Goal: Navigation & Orientation: Find specific page/section

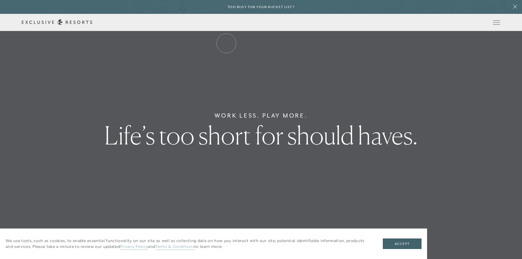
click at [0, 0] on link "The Collection" at bounding box center [0, 0] width 0 height 0
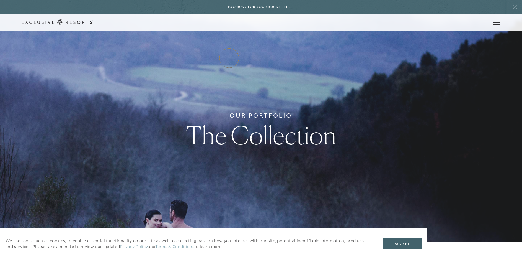
click at [0, 0] on link "Residence Collection" at bounding box center [0, 0] width 0 height 0
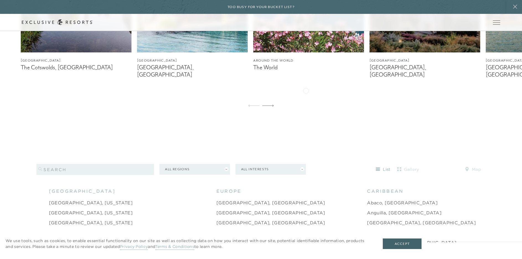
scroll to position [552, 0]
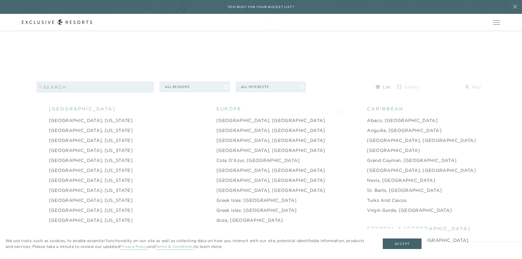
click at [367, 117] on link "Abaco, [GEOGRAPHIC_DATA]" at bounding box center [402, 120] width 71 height 7
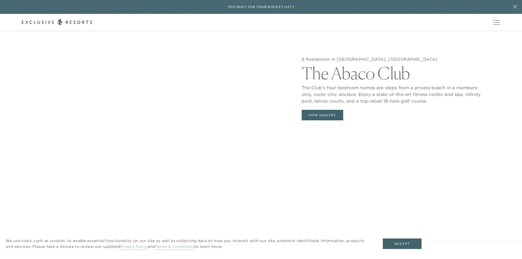
scroll to position [630, 0]
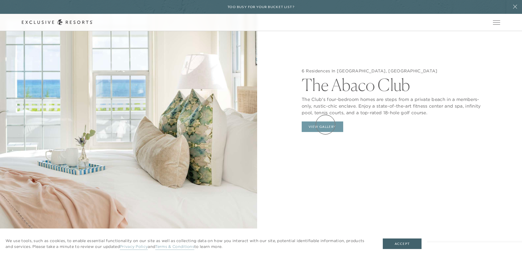
click at [325, 124] on button "View Gallery" at bounding box center [323, 126] width 42 height 11
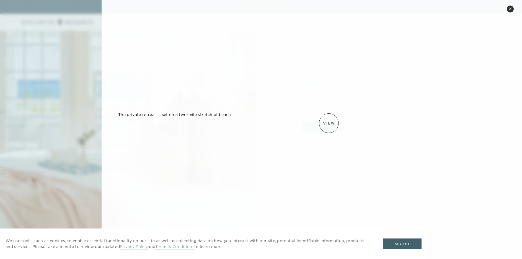
scroll to position [0, 0]
